Goal: Information Seeking & Learning: Learn about a topic

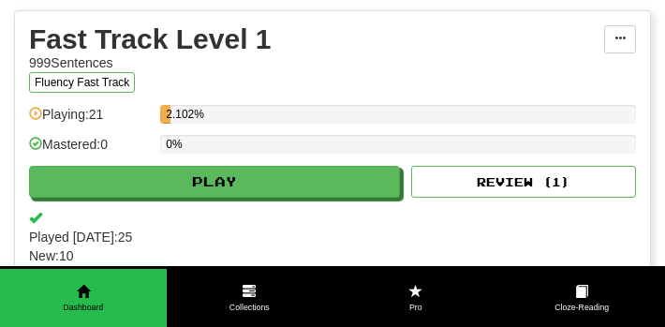
click at [533, 93] on div "Fluency Fast Track" at bounding box center [316, 82] width 575 height 21
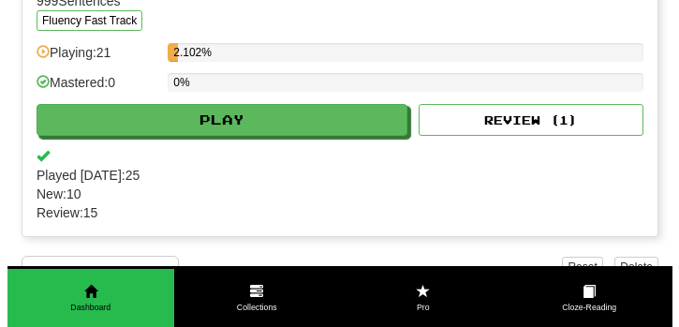
scroll to position [374, 0]
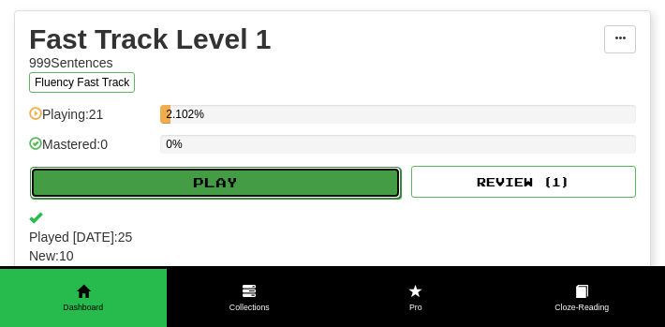
click at [346, 168] on button "Play" at bounding box center [215, 183] width 371 height 32
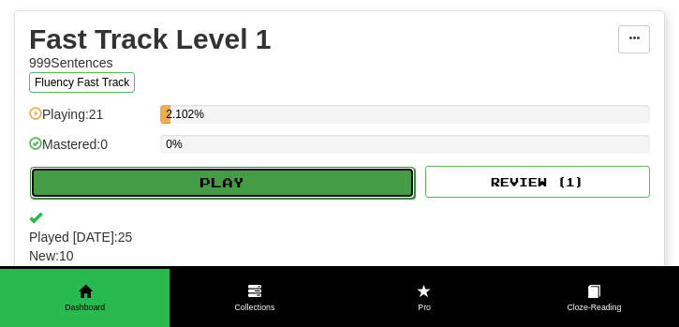
select select "**"
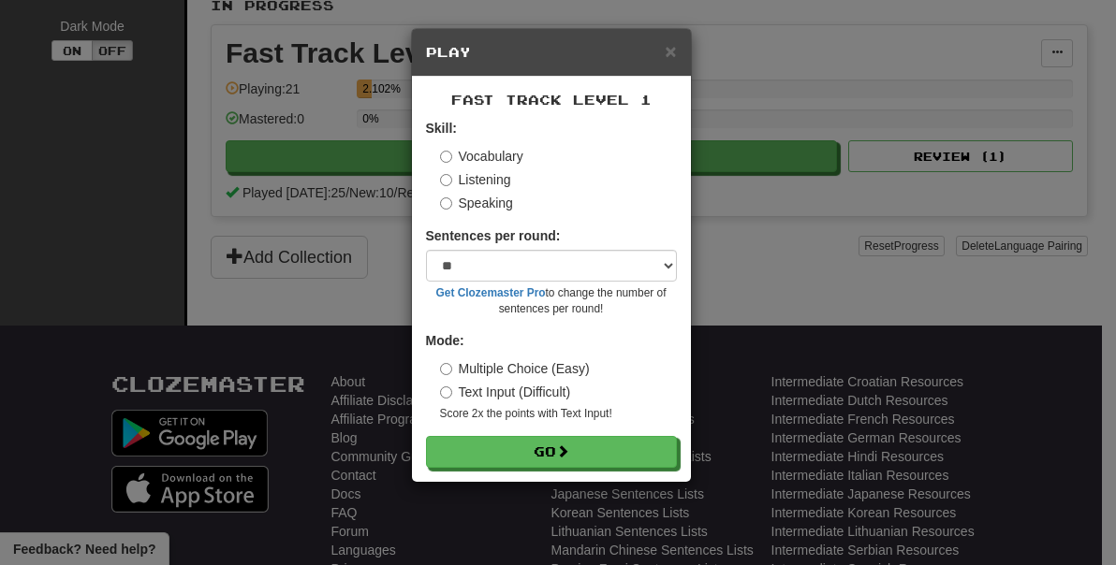
scroll to position [0, 0]
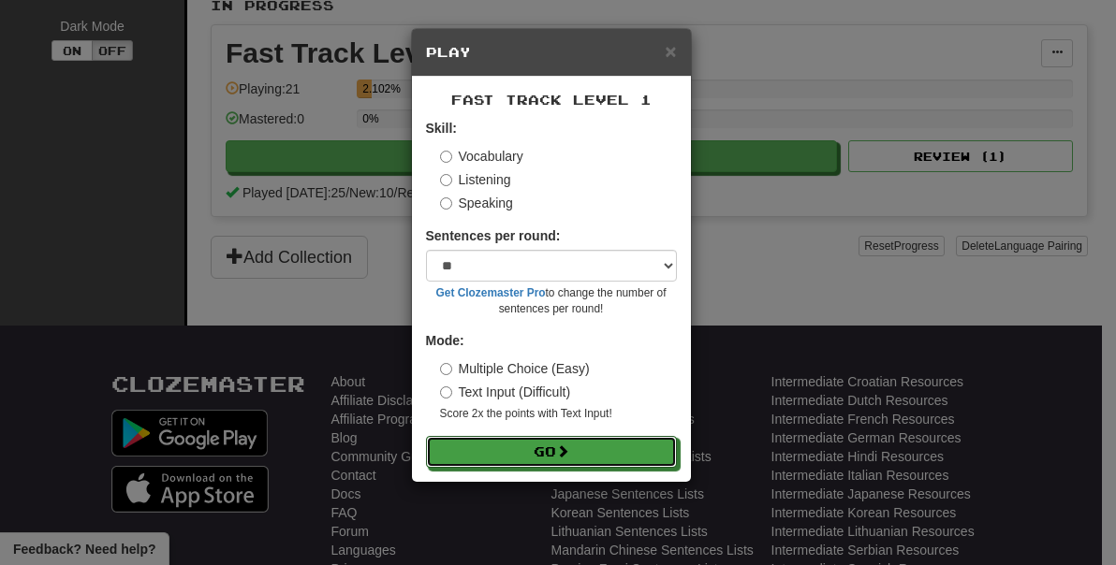
drag, startPoint x: 543, startPoint y: 449, endPoint x: 506, endPoint y: 218, distance: 234.1
click at [512, 242] on form "Skill: Vocabulary Listening Speaking Sentences per round: * ** ** ** ** ** *** …" at bounding box center [551, 293] width 251 height 349
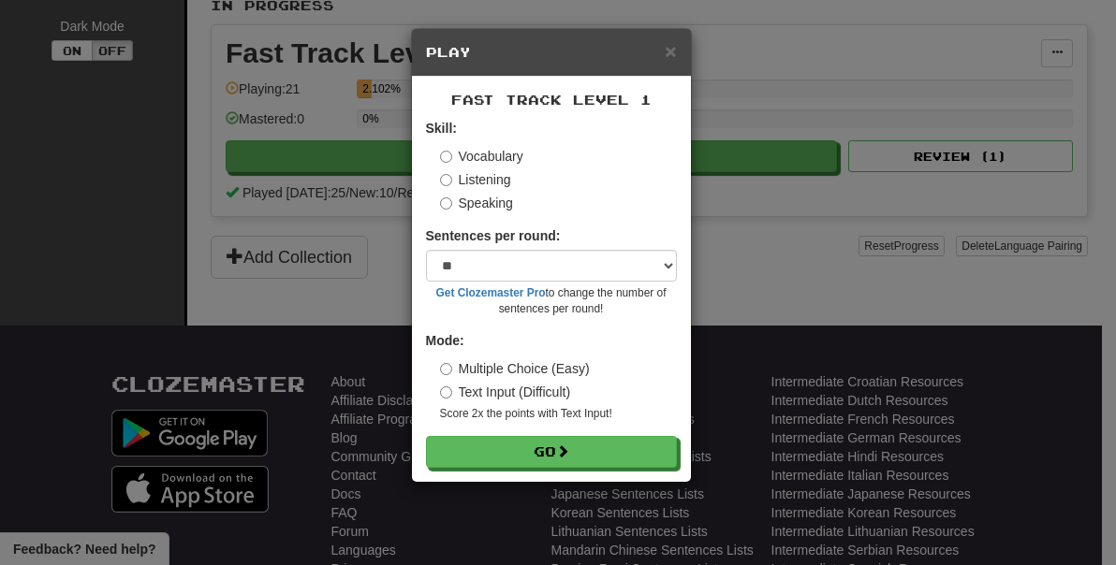
click at [491, 183] on label "Listening" at bounding box center [475, 179] width 71 height 19
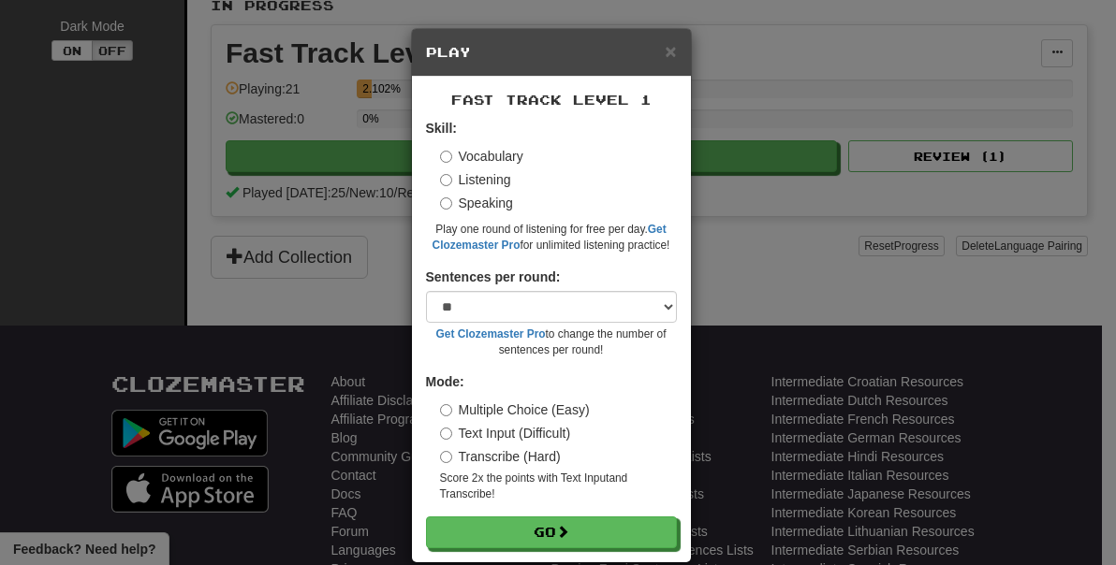
click at [523, 326] on label "Transcribe (Hard)" at bounding box center [500, 456] width 121 height 19
click at [547, 326] on label "Text Input (Difficult)" at bounding box center [505, 433] width 131 height 19
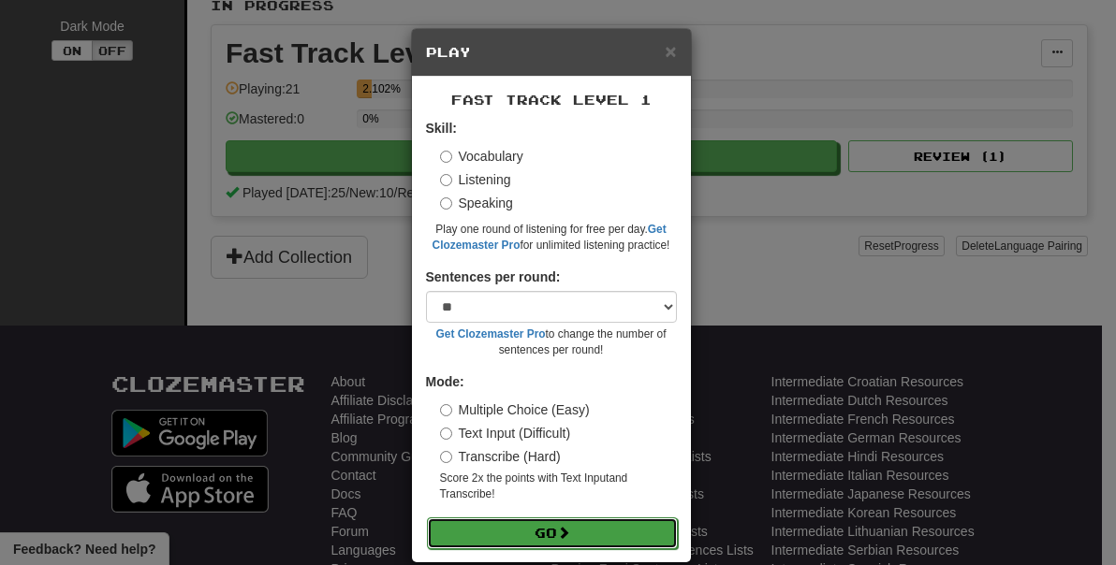
click at [576, 326] on button "Go" at bounding box center [552, 534] width 251 height 32
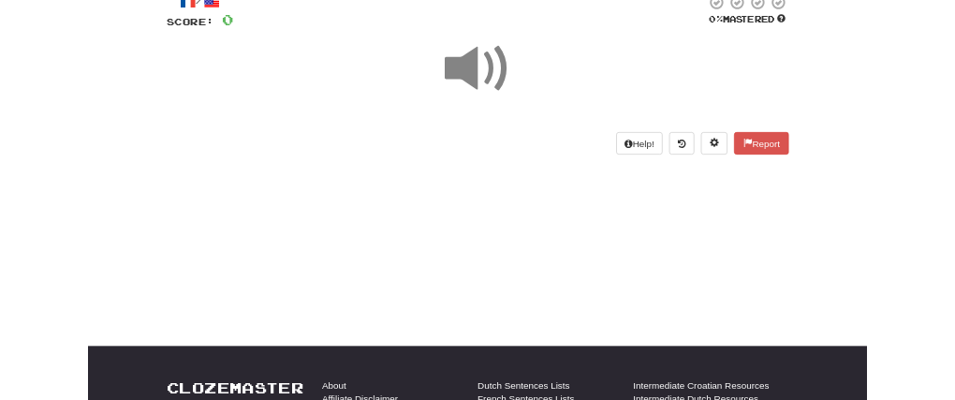
scroll to position [94, 0]
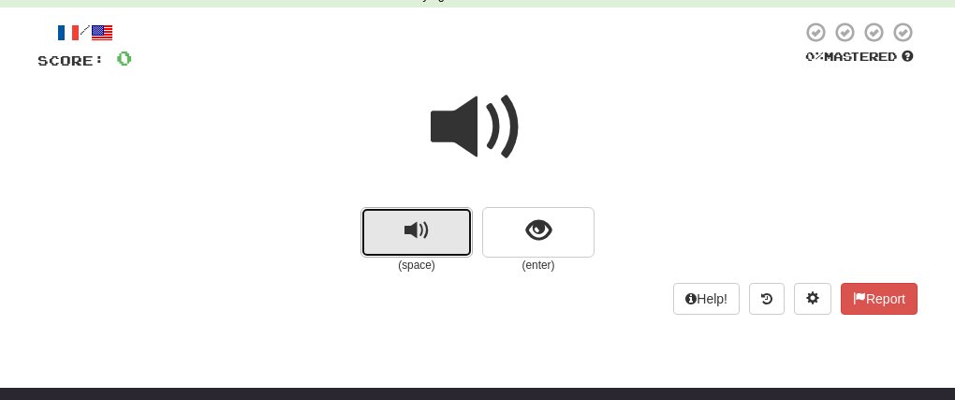
click at [416, 237] on span "replay audio" at bounding box center [416, 230] width 25 height 25
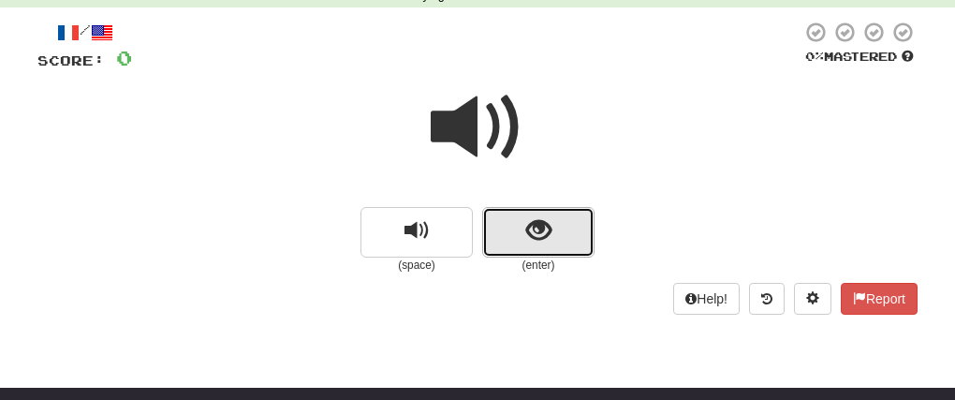
click at [586, 245] on button "show sentence" at bounding box center [538, 232] width 112 height 51
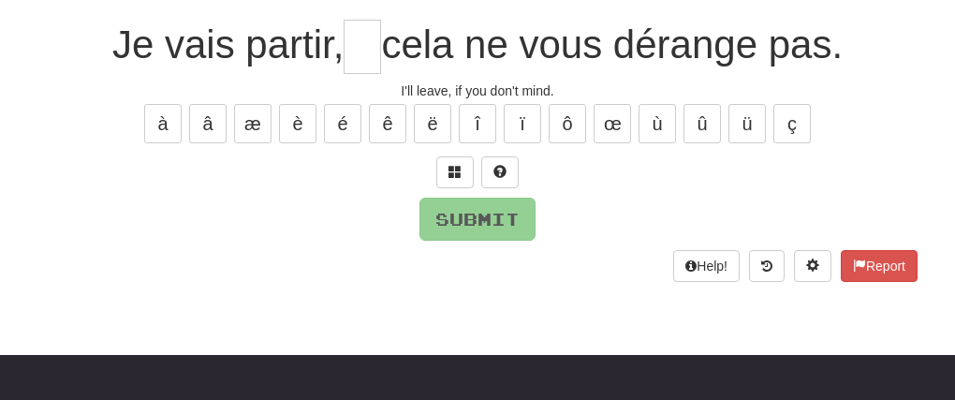
scroll to position [374, 0]
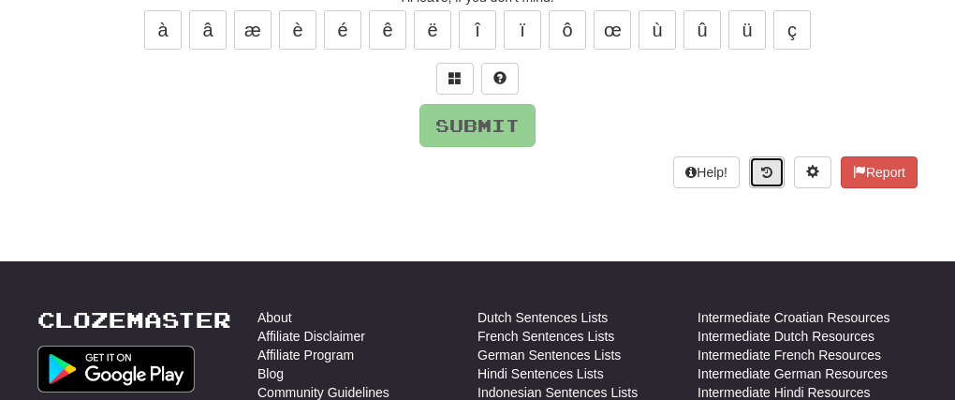
click at [764, 171] on icon at bounding box center [766, 172] width 11 height 13
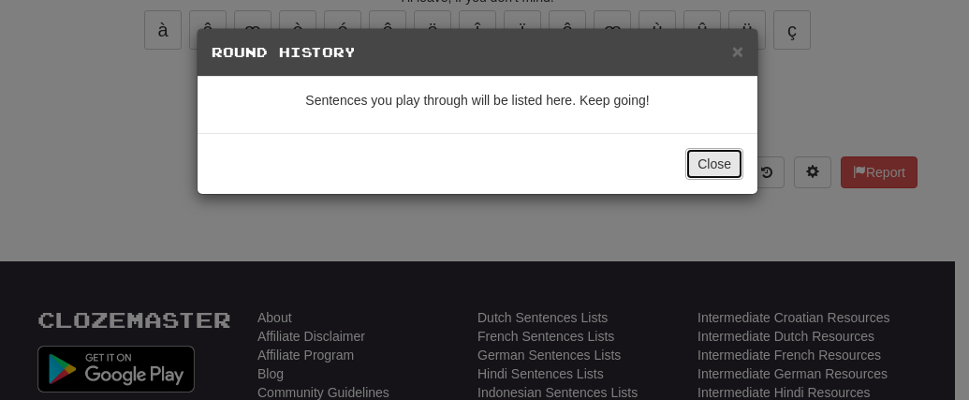
click at [720, 163] on button "Close" at bounding box center [714, 164] width 58 height 32
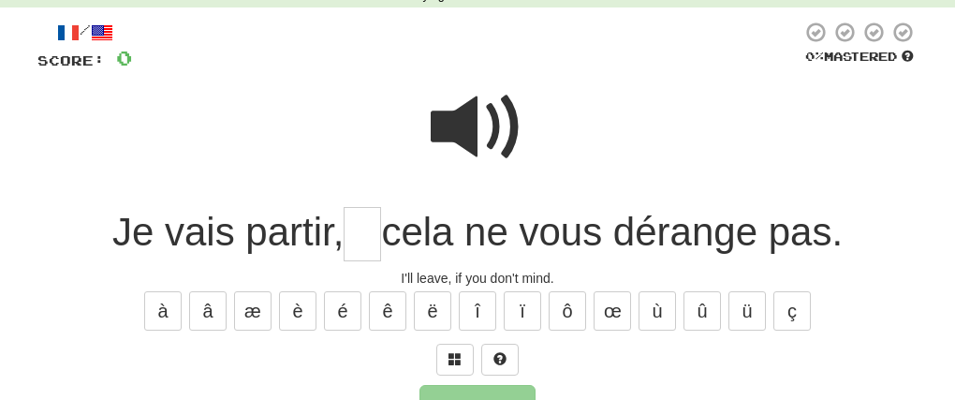
scroll to position [0, 0]
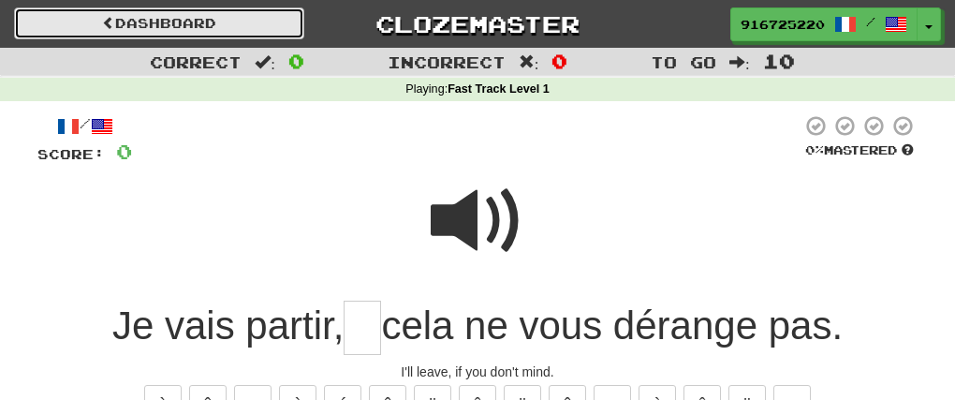
click at [201, 25] on link "Dashboard" at bounding box center [159, 23] width 290 height 32
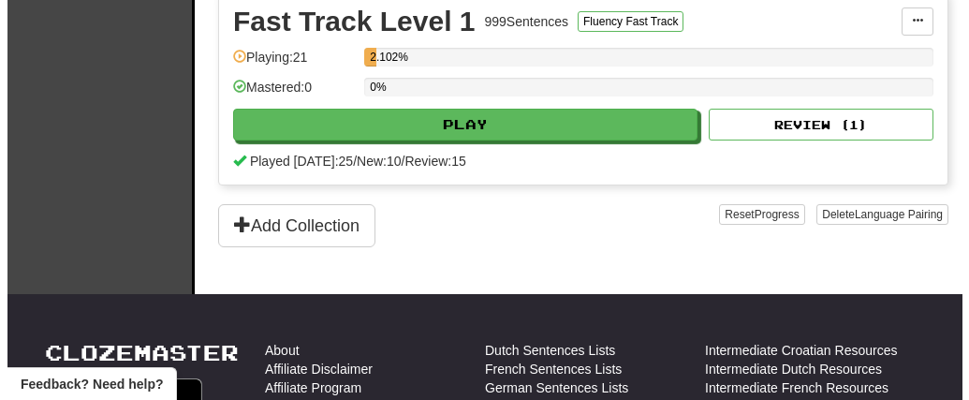
scroll to position [562, 0]
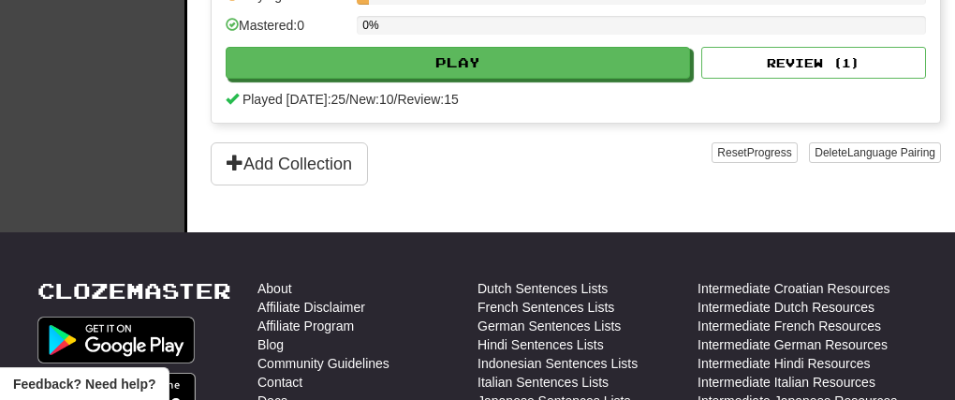
click at [615, 81] on div "Fast Track Level 1 999 Sentences Fluency Fast Track Manage Sentences Unpin from…" at bounding box center [576, 27] width 728 height 191
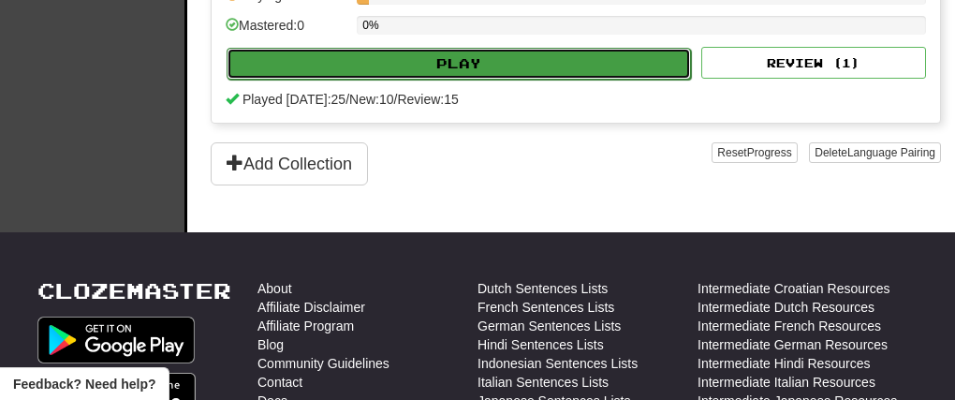
click at [621, 61] on button "Play" at bounding box center [459, 64] width 464 height 32
select select "**"
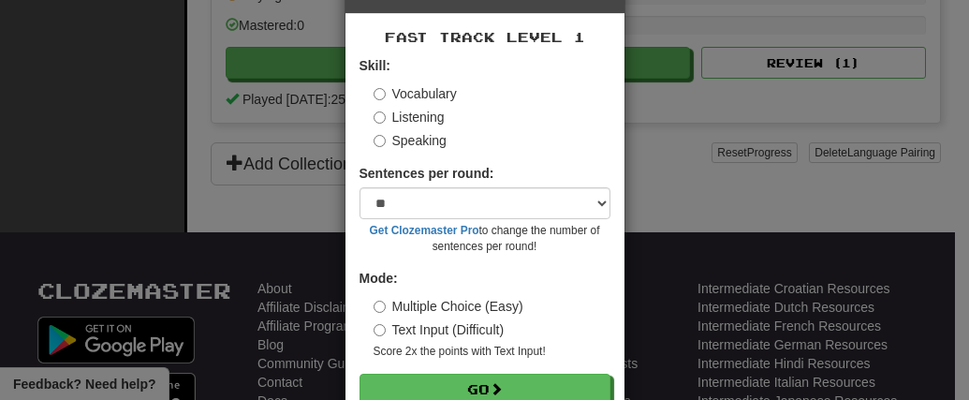
scroll to position [111, 0]
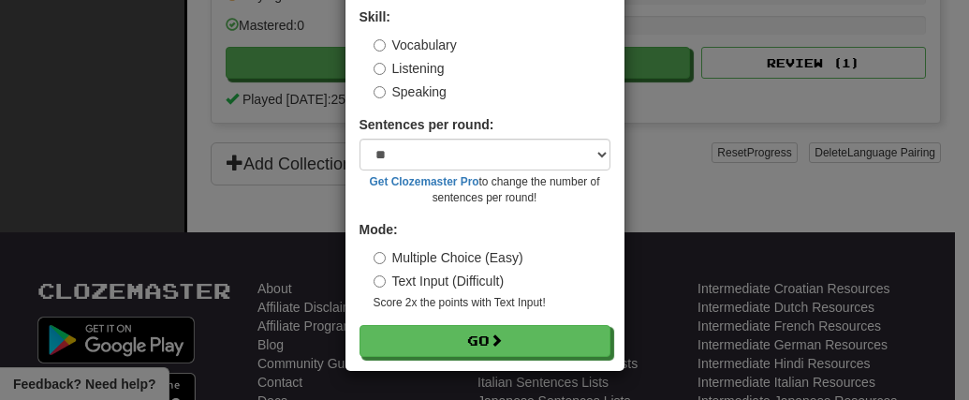
click at [385, 72] on label "Listening" at bounding box center [409, 68] width 71 height 19
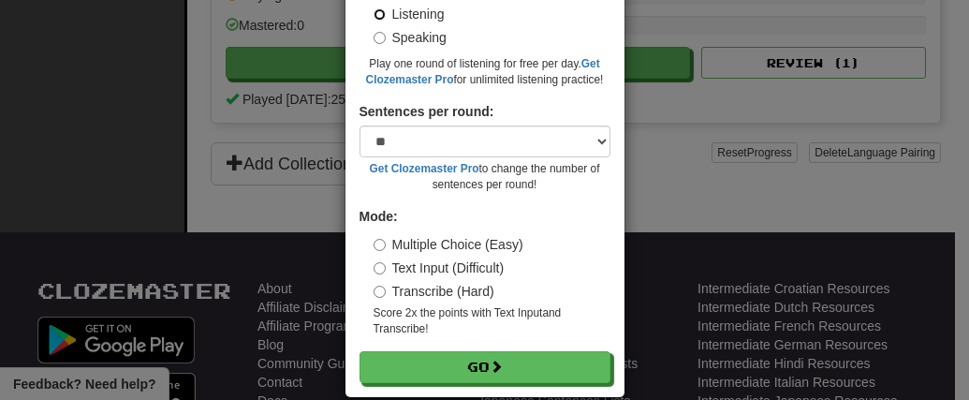
scroll to position [192, 0]
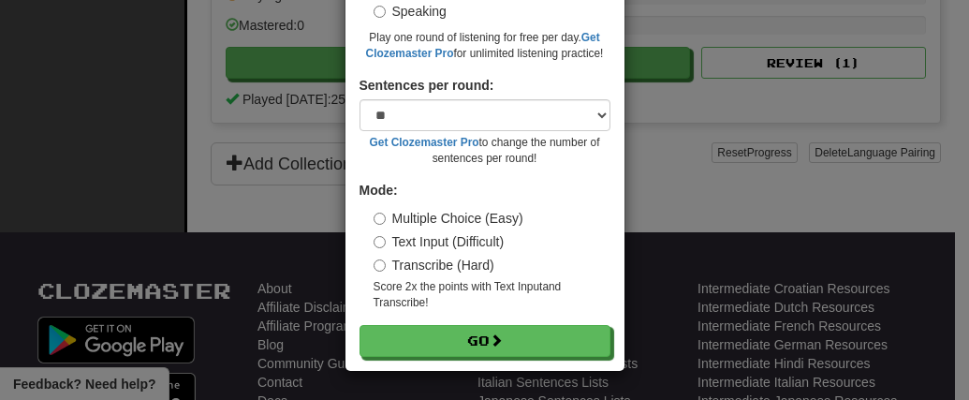
click at [456, 265] on label "Transcribe (Hard)" at bounding box center [434, 265] width 121 height 19
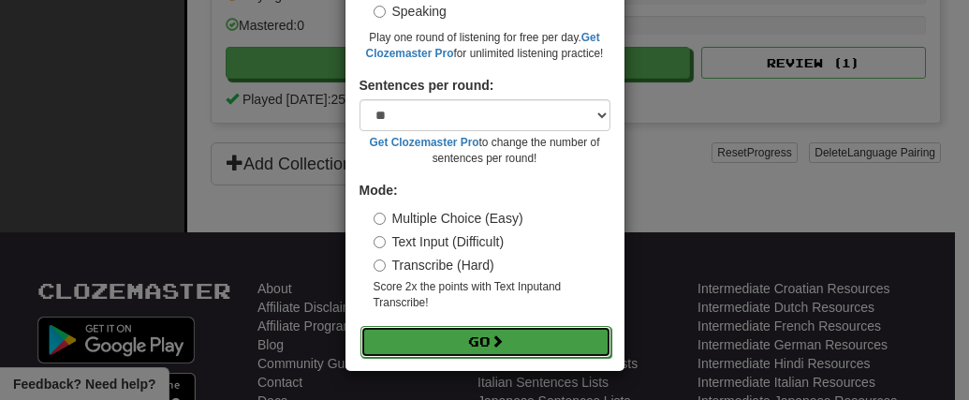
click at [491, 337] on span at bounding box center [497, 340] width 13 height 13
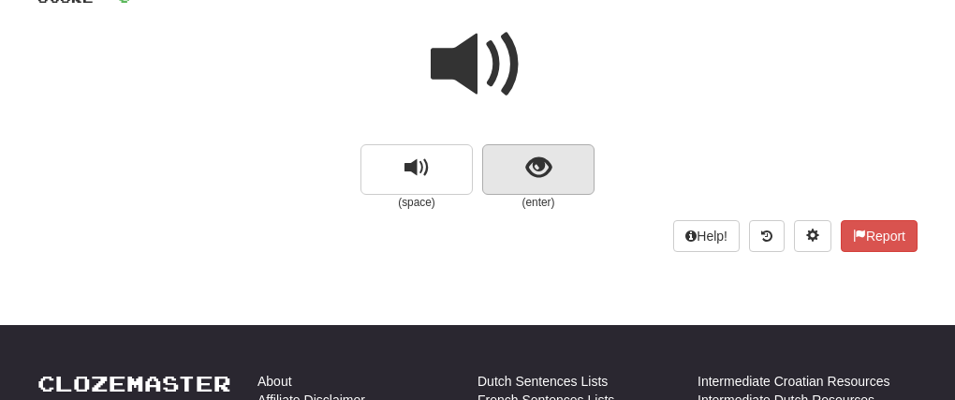
scroll to position [187, 0]
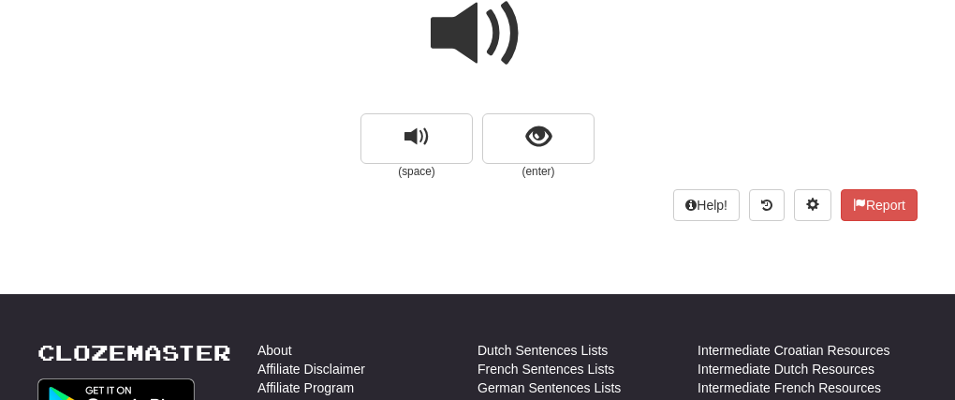
click at [603, 199] on div "Help! Report" at bounding box center [477, 205] width 880 height 32
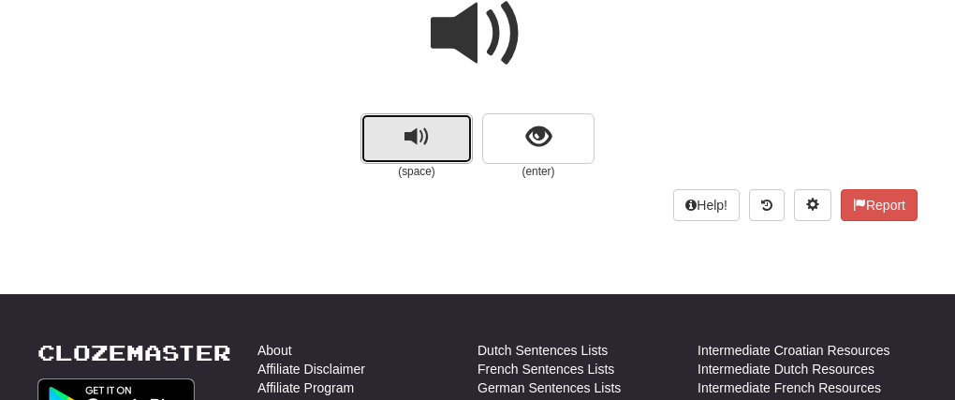
click at [385, 156] on button "replay audio" at bounding box center [416, 138] width 112 height 51
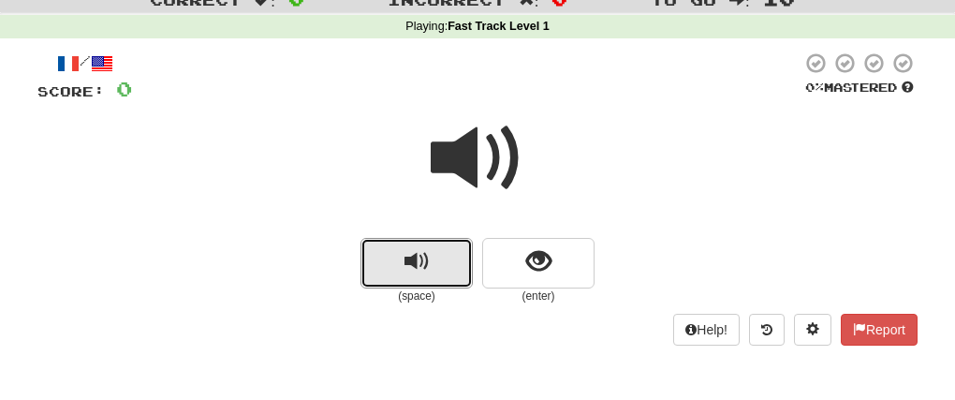
scroll to position [94, 0]
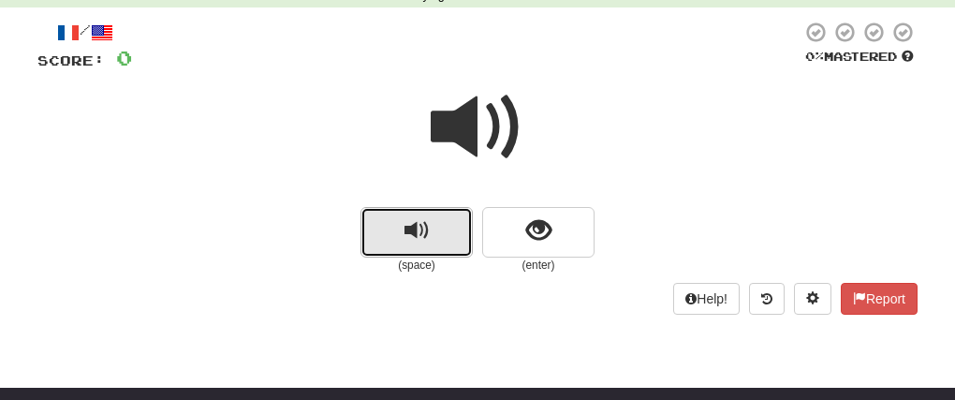
click at [417, 237] on span "replay audio" at bounding box center [416, 230] width 25 height 25
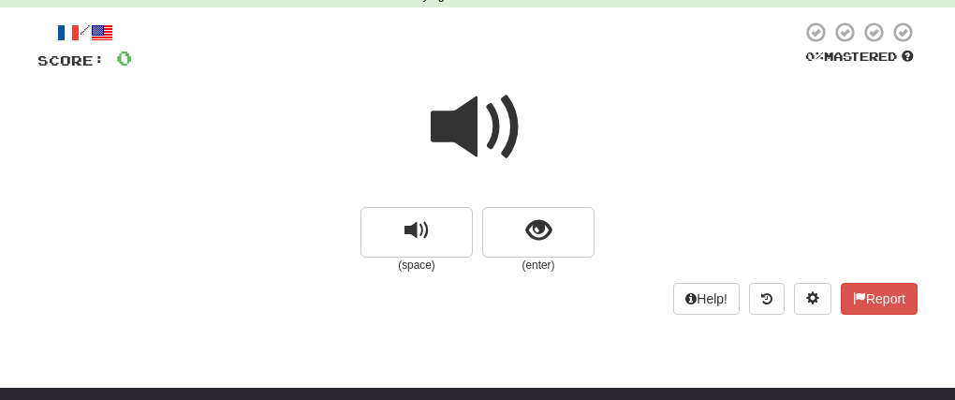
click at [652, 169] on div at bounding box center [477, 140] width 880 height 134
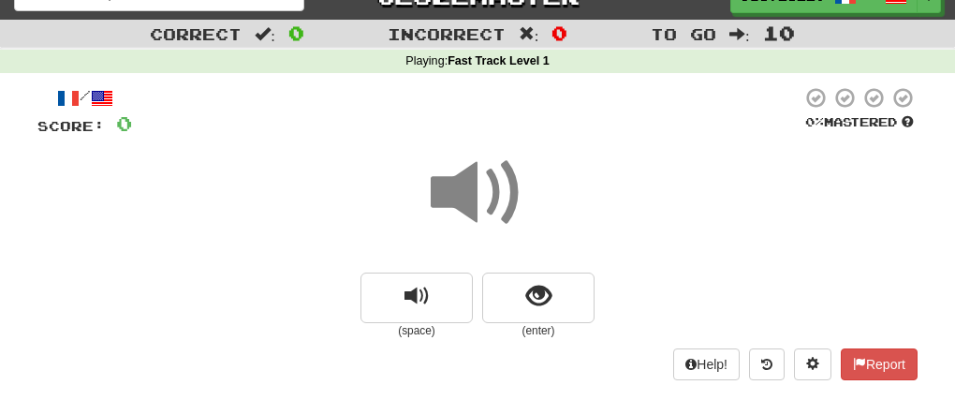
scroll to position [0, 0]
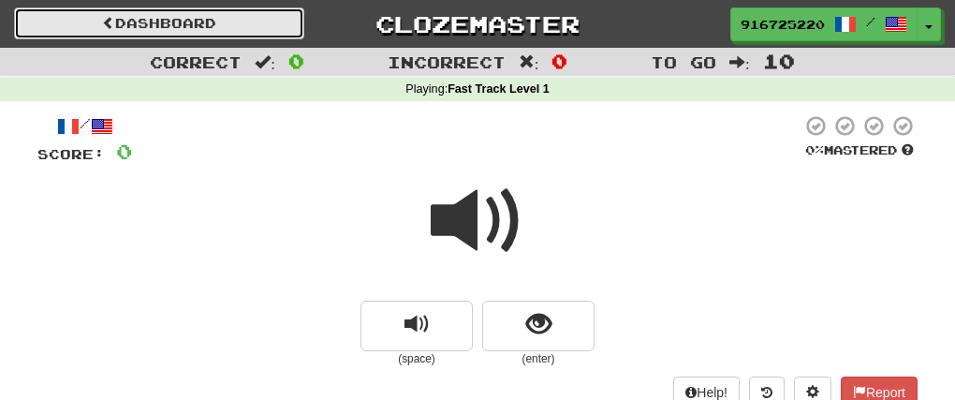
click at [231, 22] on link "Dashboard" at bounding box center [159, 23] width 290 height 32
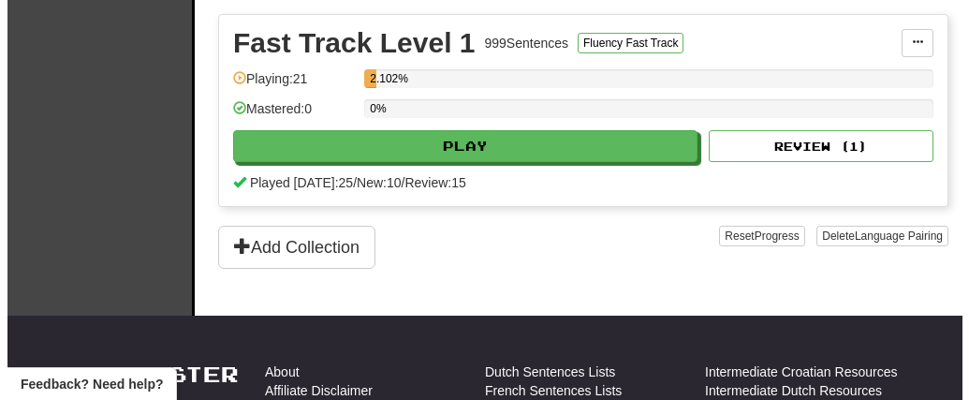
scroll to position [477, 0]
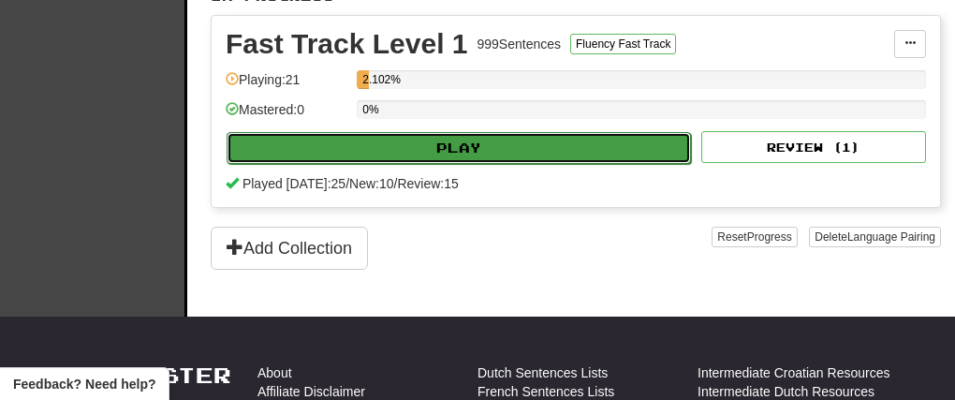
click at [501, 160] on button "Play" at bounding box center [459, 148] width 464 height 32
select select "**"
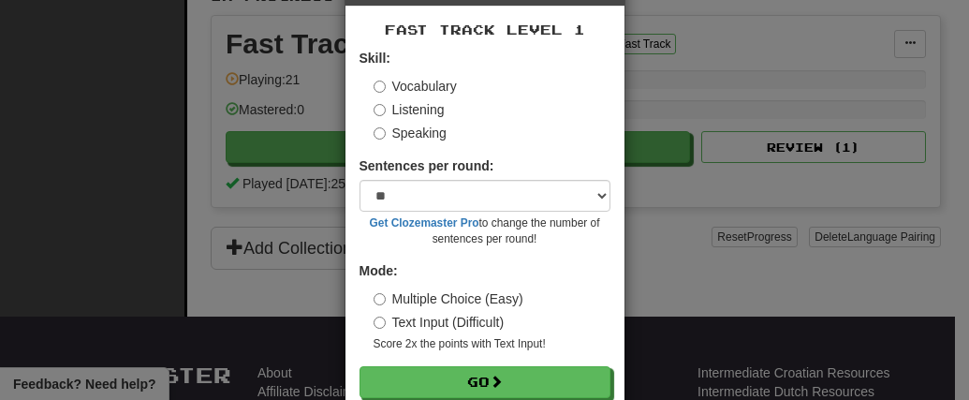
scroll to position [111, 0]
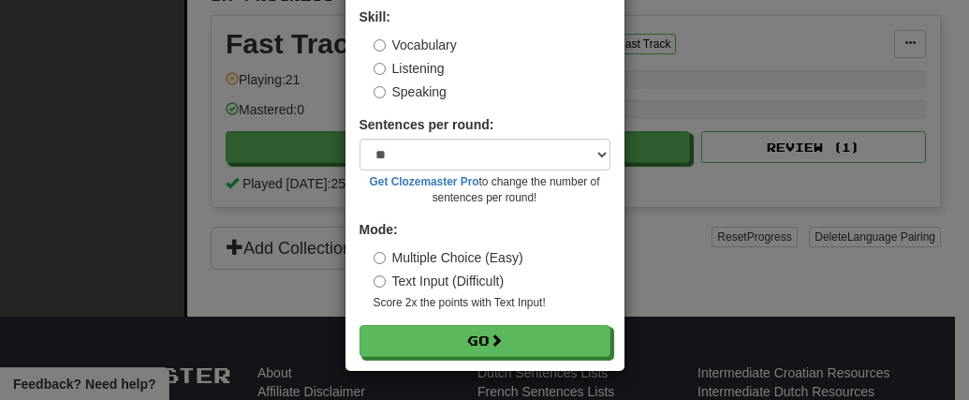
click at [403, 69] on label "Listening" at bounding box center [409, 68] width 71 height 19
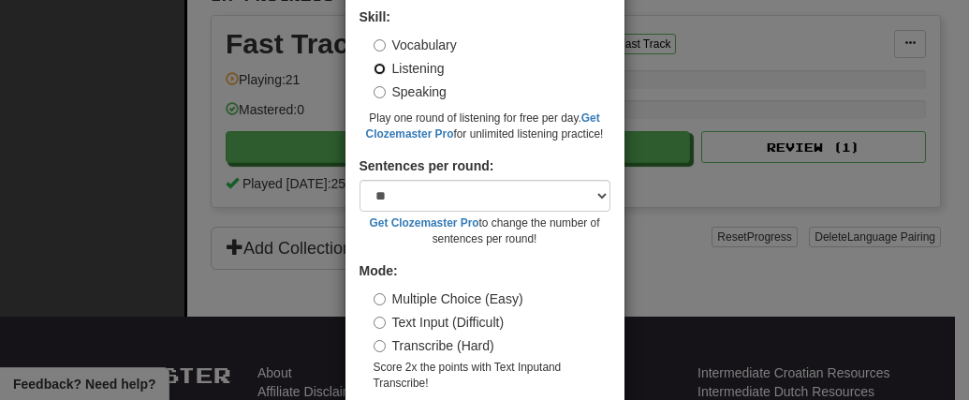
scroll to position [192, 0]
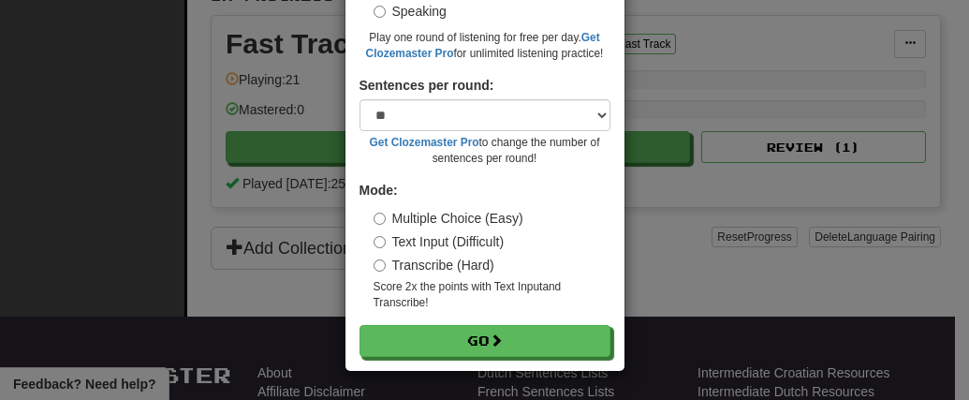
click at [448, 243] on label "Text Input (Difficult)" at bounding box center [439, 241] width 131 height 19
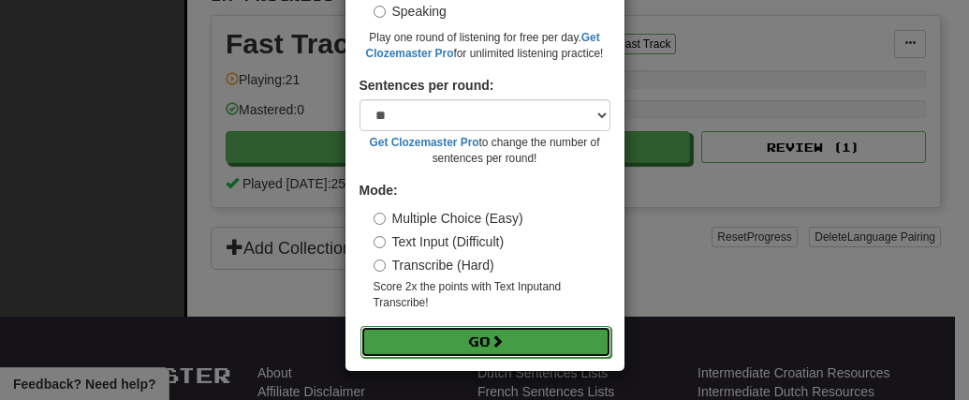
click at [503, 339] on button "Go" at bounding box center [485, 342] width 251 height 32
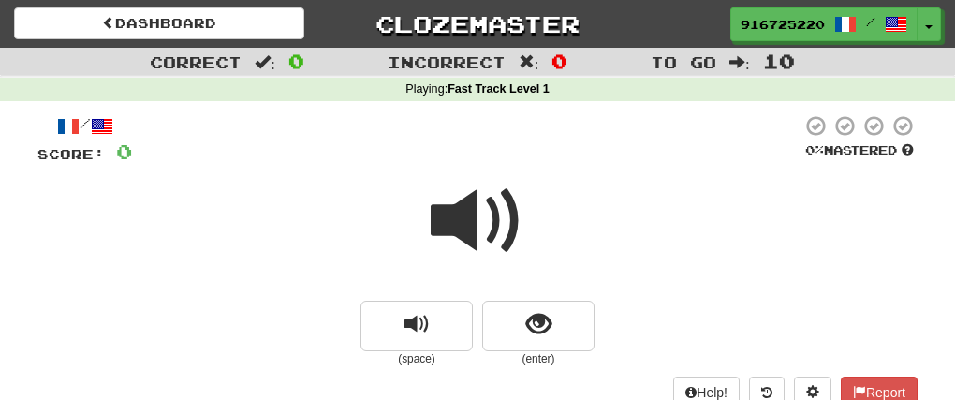
scroll to position [94, 0]
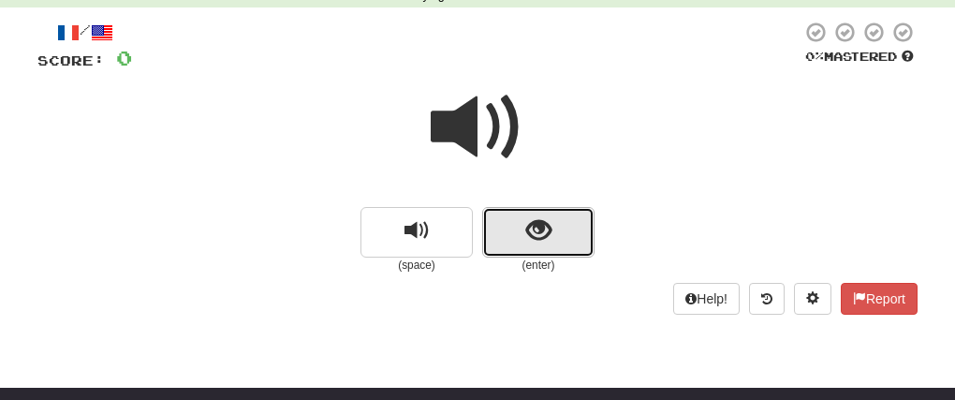
click at [540, 232] on span "show sentence" at bounding box center [538, 230] width 25 height 25
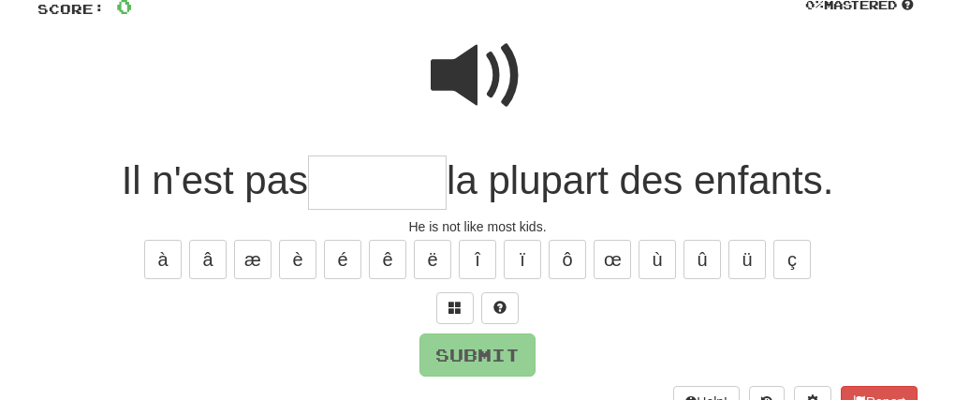
scroll to position [0, 0]
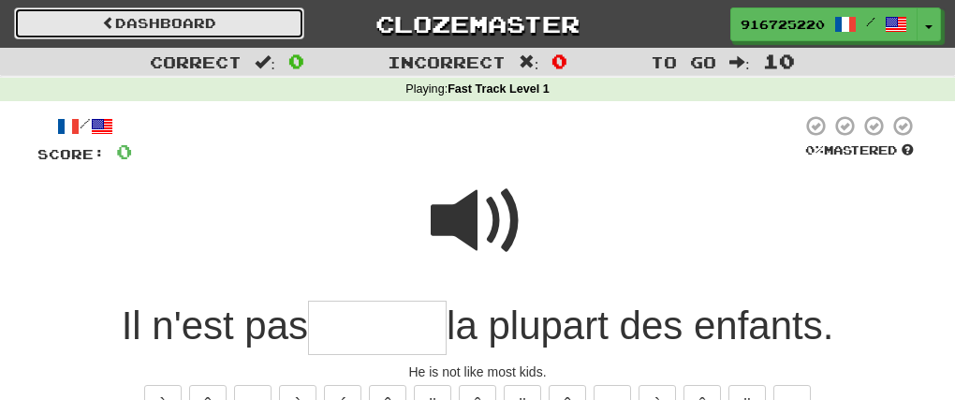
click at [125, 22] on link "Dashboard" at bounding box center [159, 23] width 290 height 32
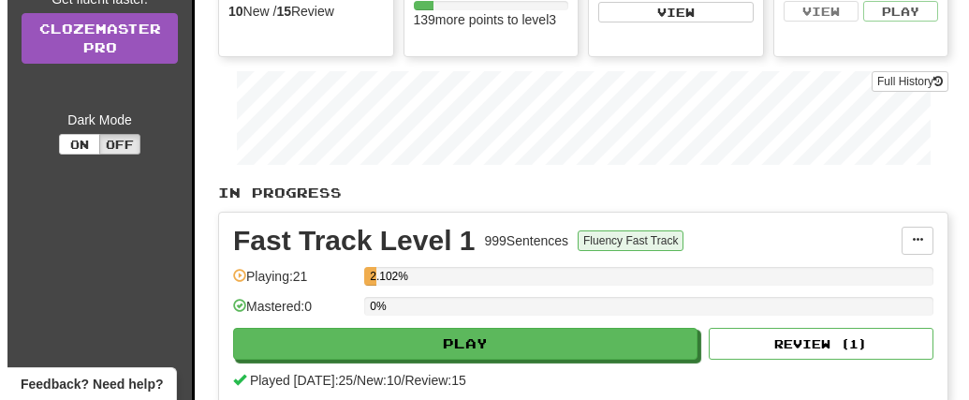
scroll to position [374, 0]
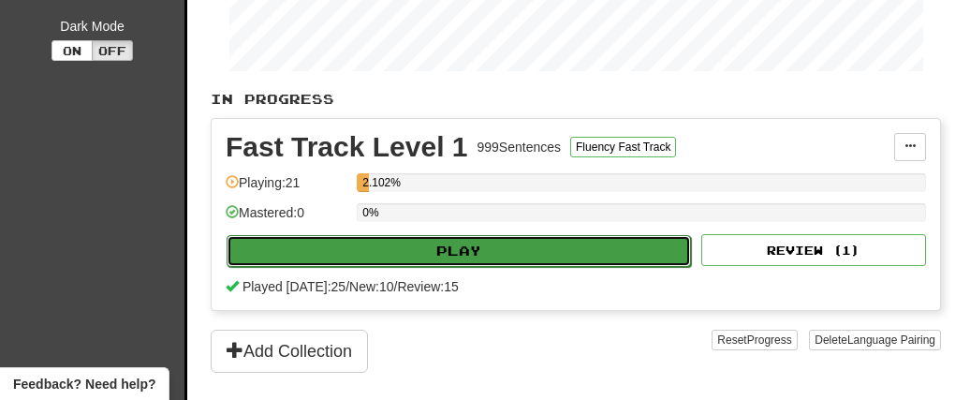
click at [568, 257] on button "Play" at bounding box center [459, 251] width 464 height 32
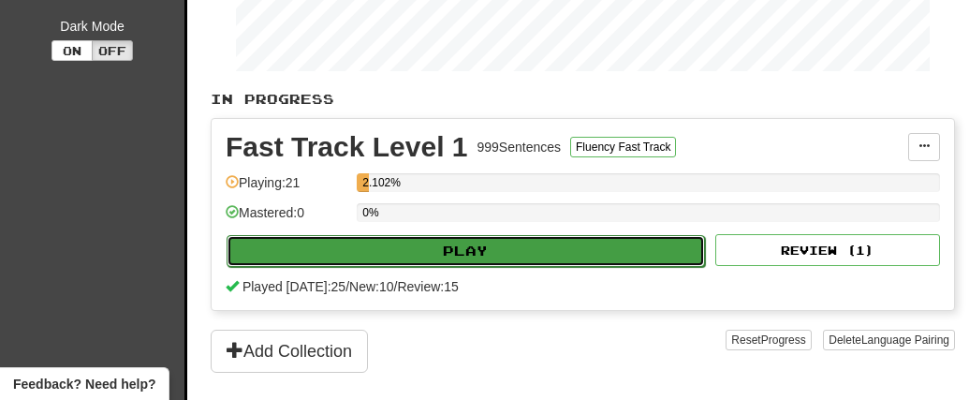
select select "**"
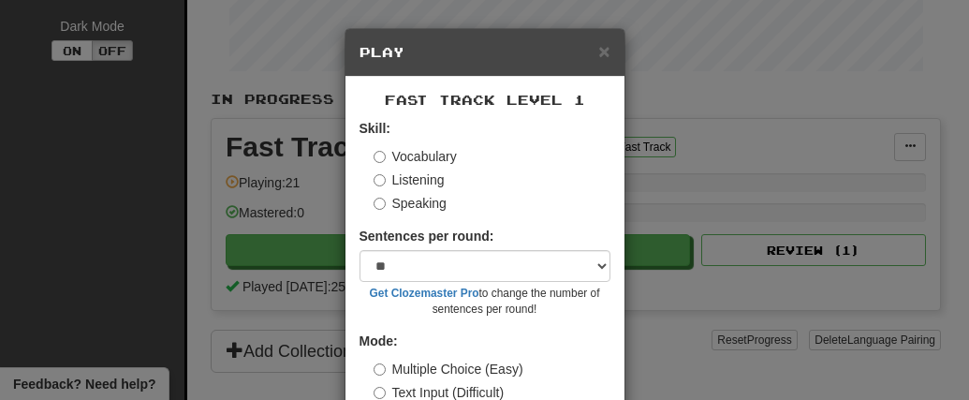
scroll to position [111, 0]
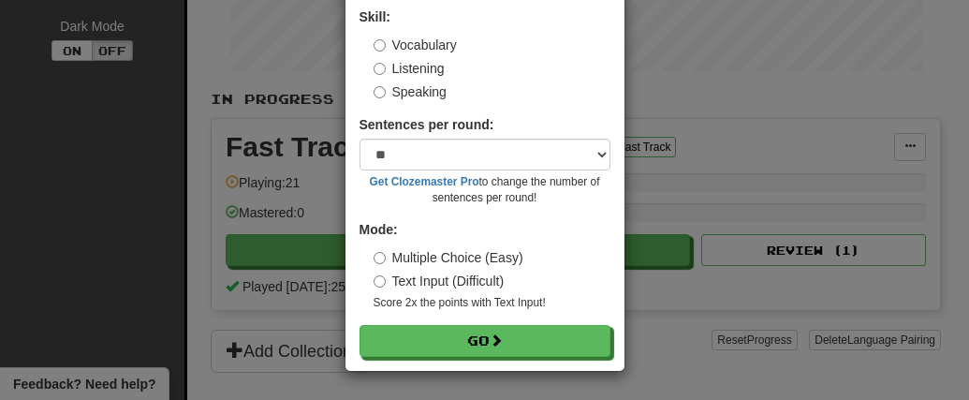
click at [417, 91] on label "Speaking" at bounding box center [410, 91] width 73 height 19
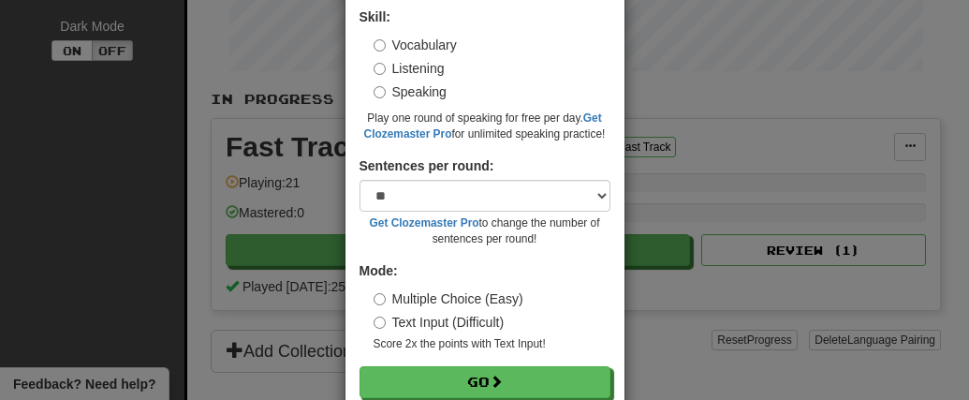
click at [417, 71] on label "Listening" at bounding box center [409, 68] width 71 height 19
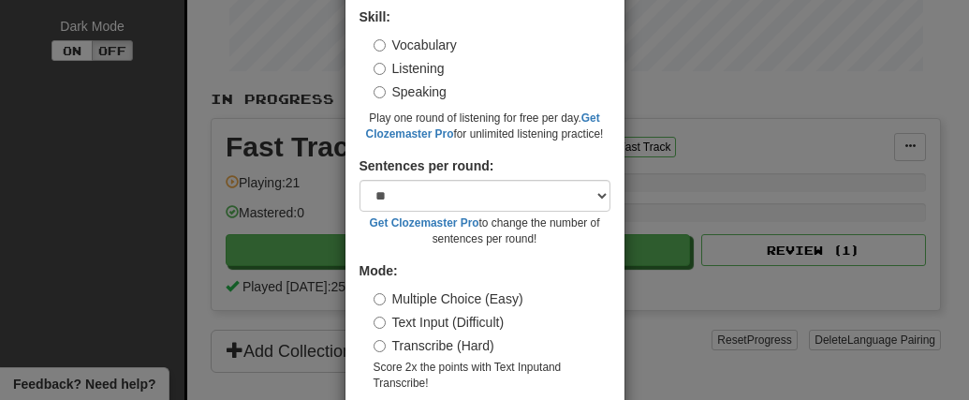
click at [566, 337] on div "Transcribe (Hard)" at bounding box center [492, 345] width 237 height 19
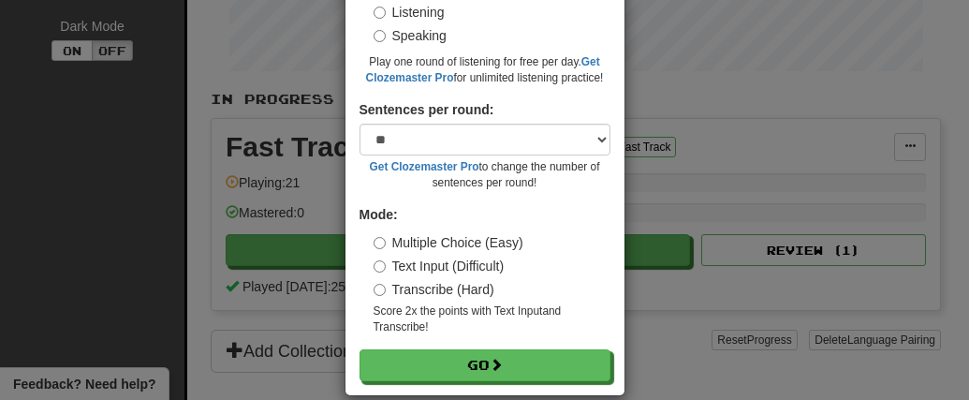
scroll to position [192, 0]
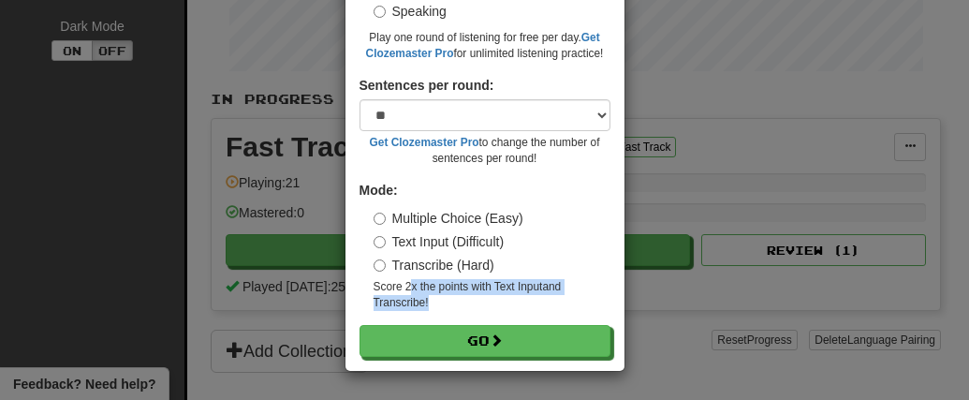
drag, startPoint x: 416, startPoint y: 287, endPoint x: 501, endPoint y: 301, distance: 86.3
click at [501, 301] on small "Score 2x the points with Text Input and Transcribe !" at bounding box center [492, 295] width 237 height 32
click at [504, 302] on small "Score 2x the points with Text Input and Transcribe !" at bounding box center [492, 295] width 237 height 32
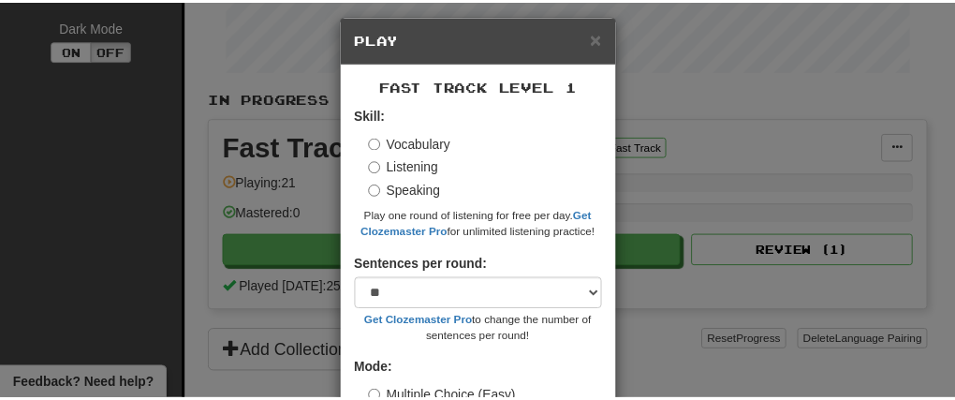
scroll to position [98, 0]
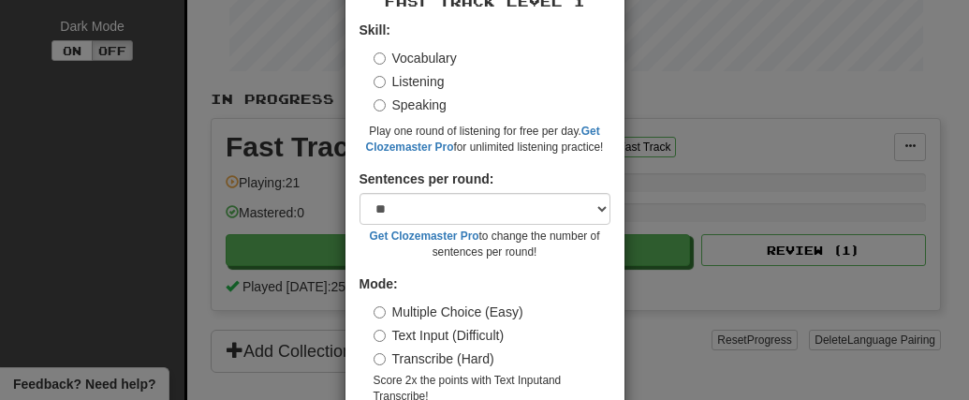
click at [740, 219] on div "× Play Fast Track Level 1 Skill: Vocabulary Listening Speaking Play one round o…" at bounding box center [484, 200] width 969 height 400
